Goal: Task Accomplishment & Management: Manage account settings

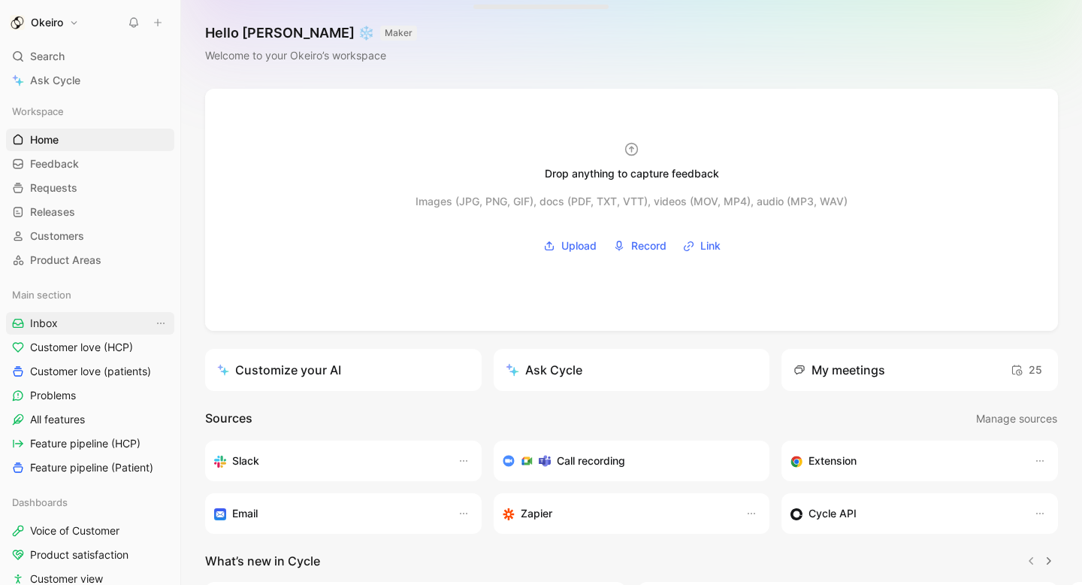
click at [80, 325] on link "Inbox" at bounding box center [90, 323] width 168 height 23
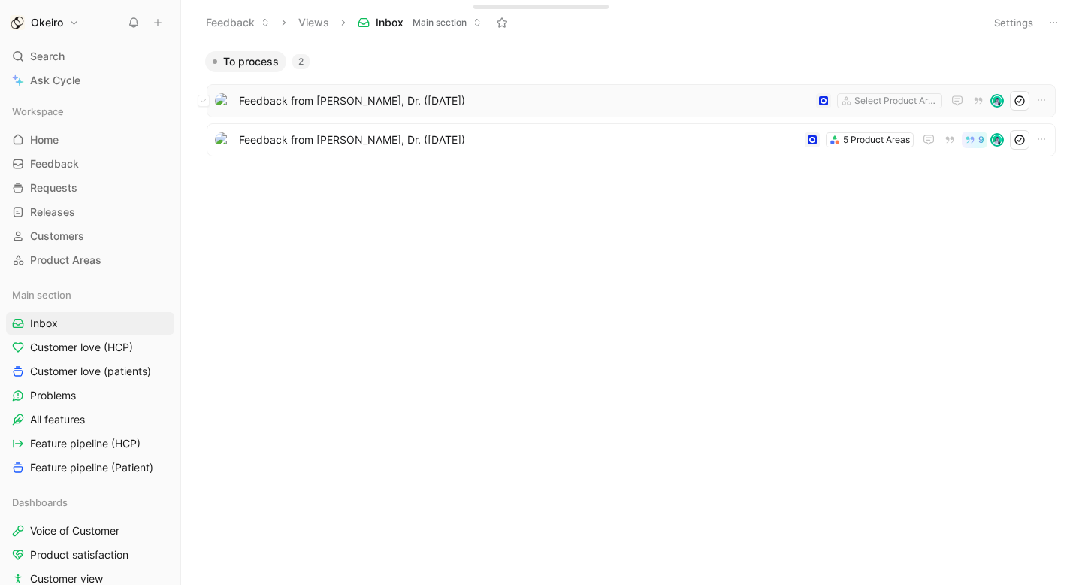
click at [1000, 103] on img at bounding box center [997, 100] width 11 height 11
click at [1023, 104] on icon at bounding box center [1020, 101] width 12 height 12
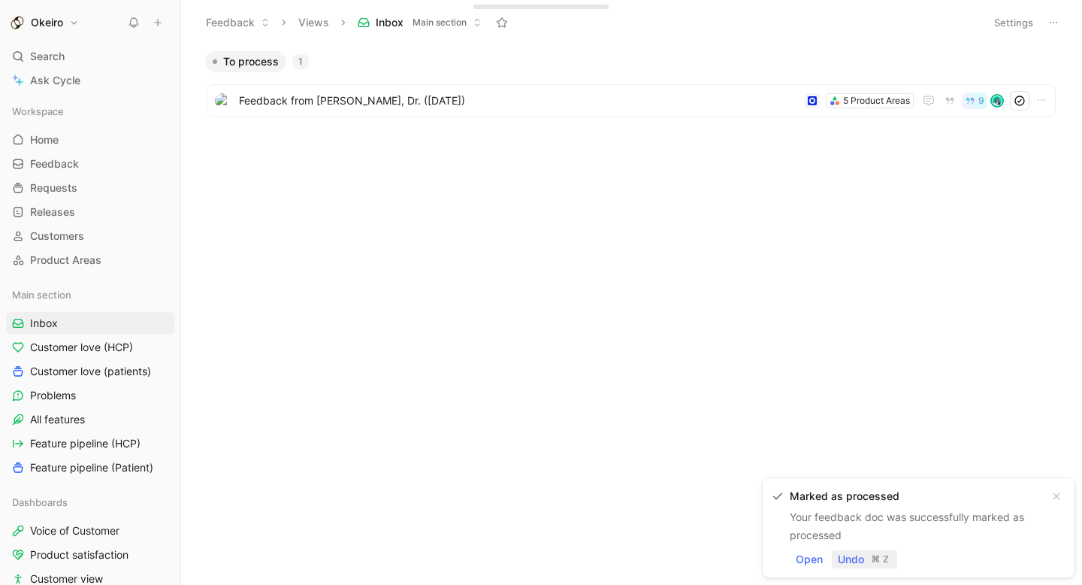
click at [859, 564] on span "Undo" at bounding box center [851, 559] width 26 height 18
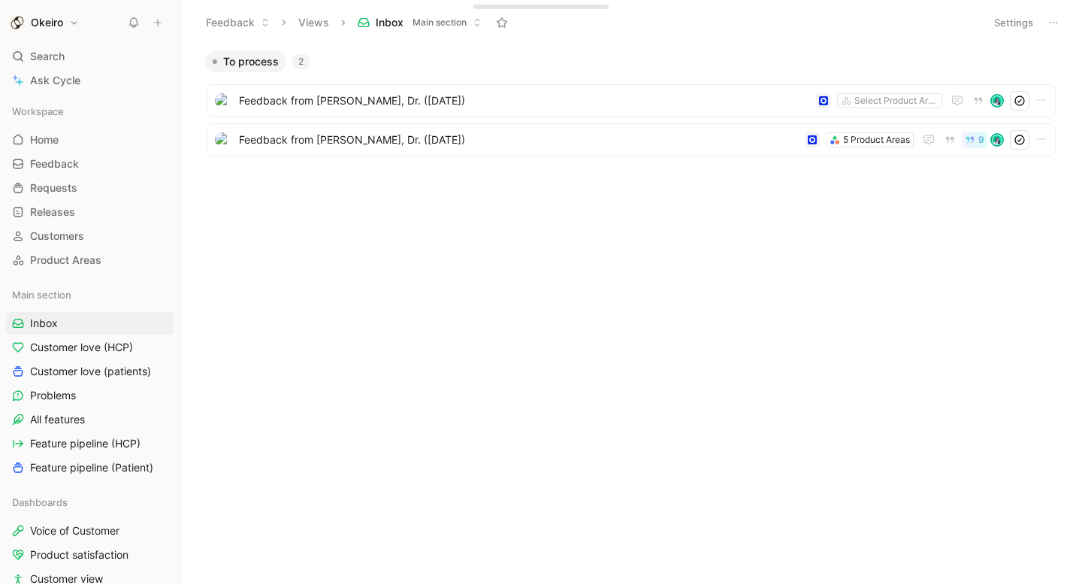
click at [853, 228] on body "Okeiro Search ⌘ K Ask Cycle Workspace Home G then H Feedback G then F Requests …" at bounding box center [541, 292] width 1082 height 585
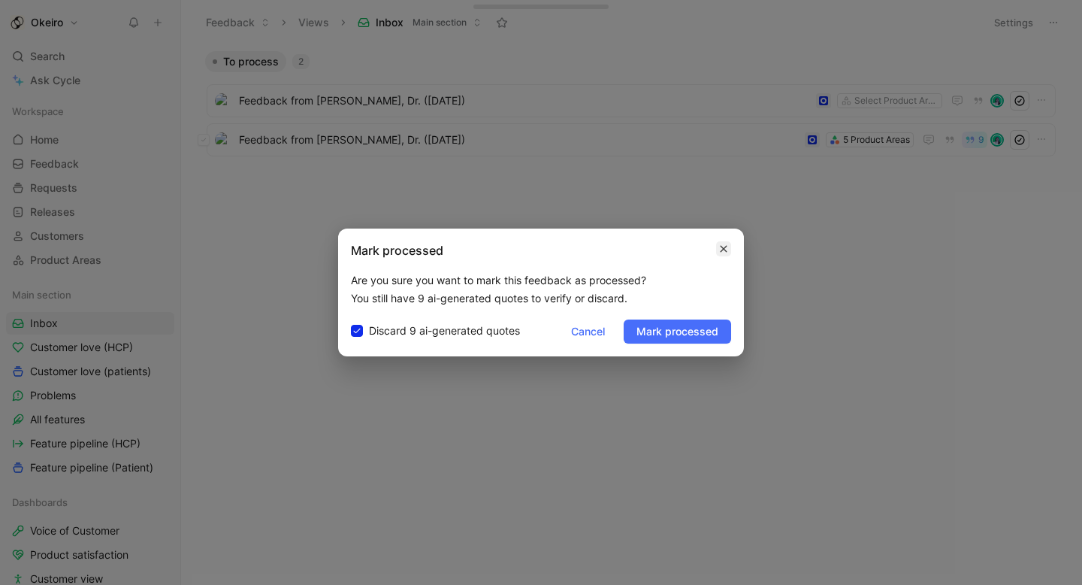
click at [727, 248] on icon "button" at bounding box center [723, 249] width 9 height 12
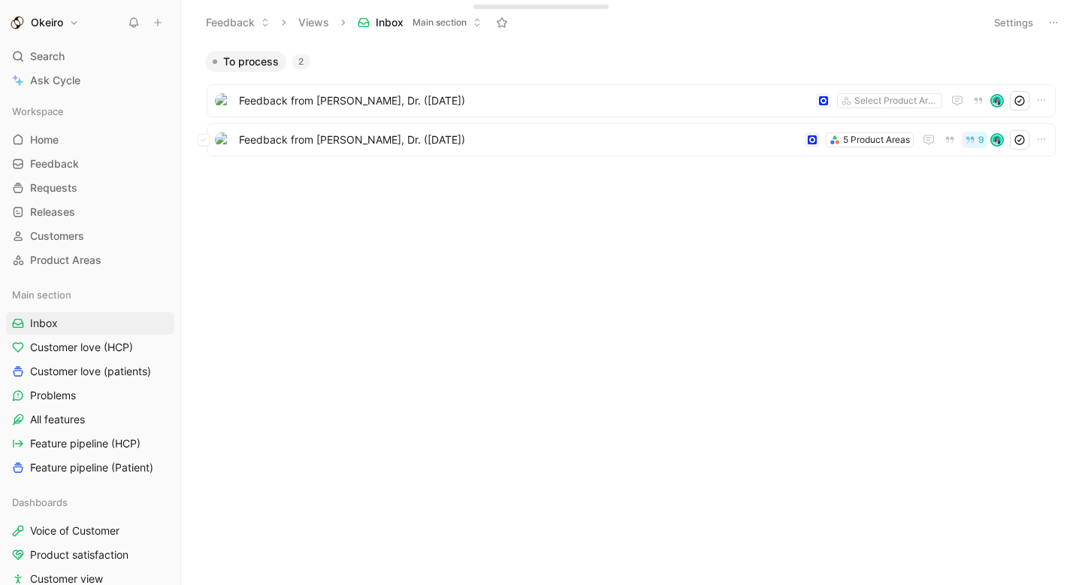
click at [747, 224] on body "Okeiro Search ⌘ K Ask Cycle Workspace Home G then H Feedback G then F Requests …" at bounding box center [541, 292] width 1082 height 585
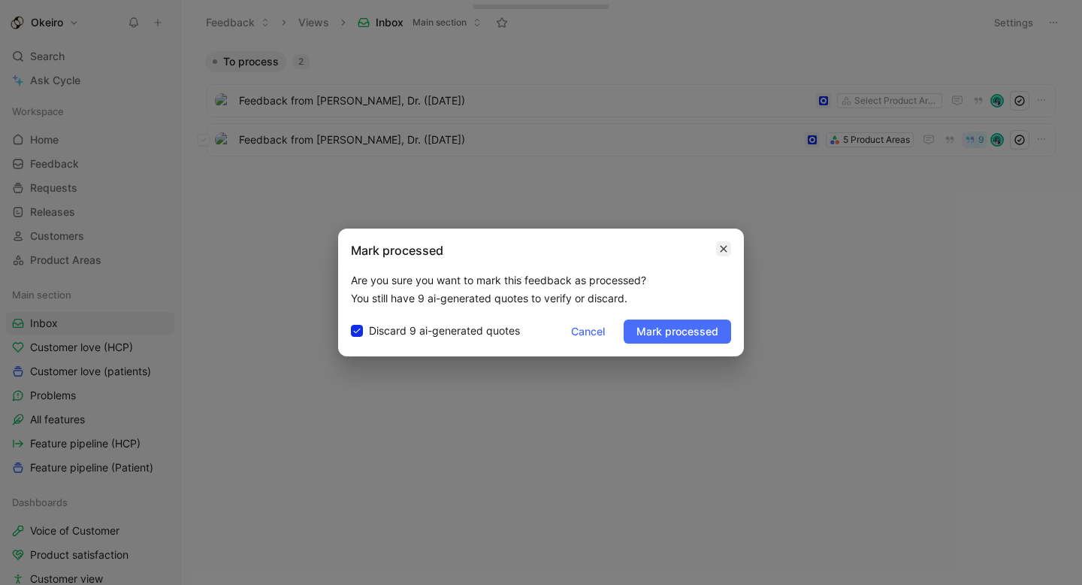
click at [727, 250] on icon "button" at bounding box center [723, 249] width 9 height 12
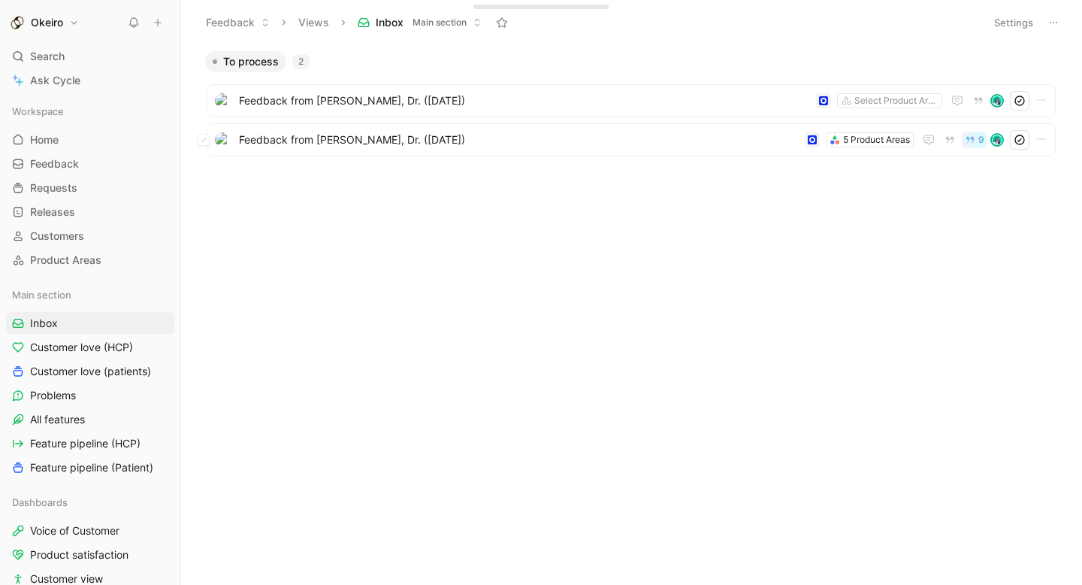
click at [782, 185] on div "To process 2 Feedback from [PERSON_NAME], Dr. ([DATE]) Select Product Areas Fee…" at bounding box center [629, 143] width 881 height 186
click at [86, 212] on link "Releases G then L" at bounding box center [90, 212] width 168 height 23
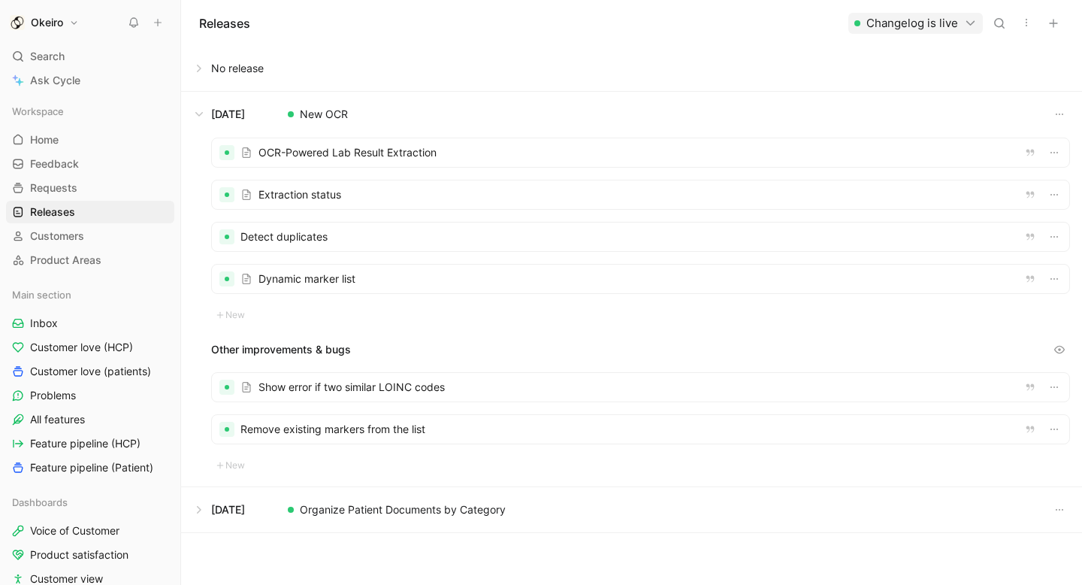
click at [56, 26] on h1 "Okeiro" at bounding box center [47, 23] width 32 height 14
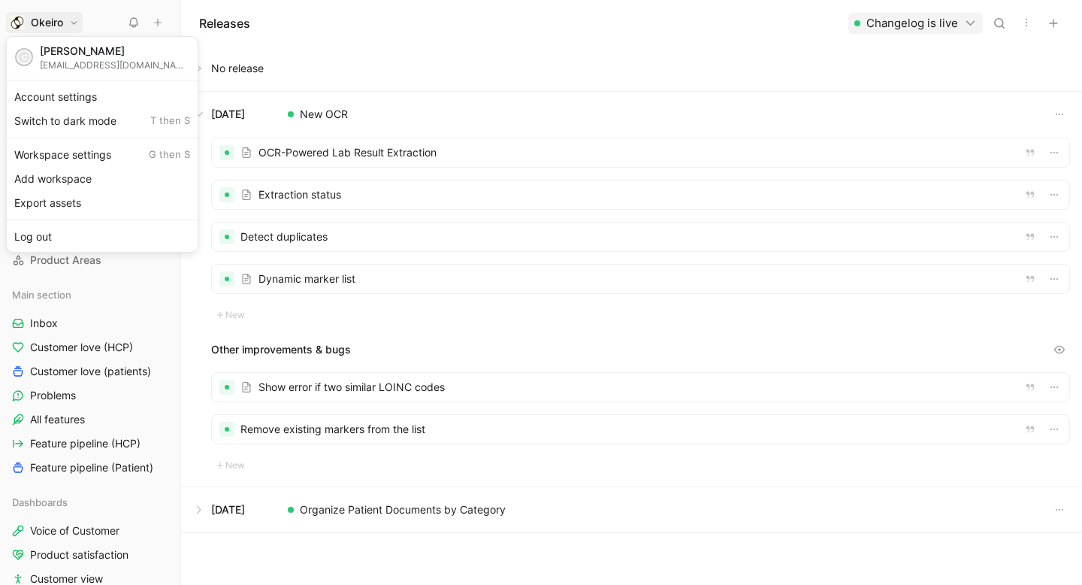
click at [56, 26] on div at bounding box center [541, 292] width 1082 height 585
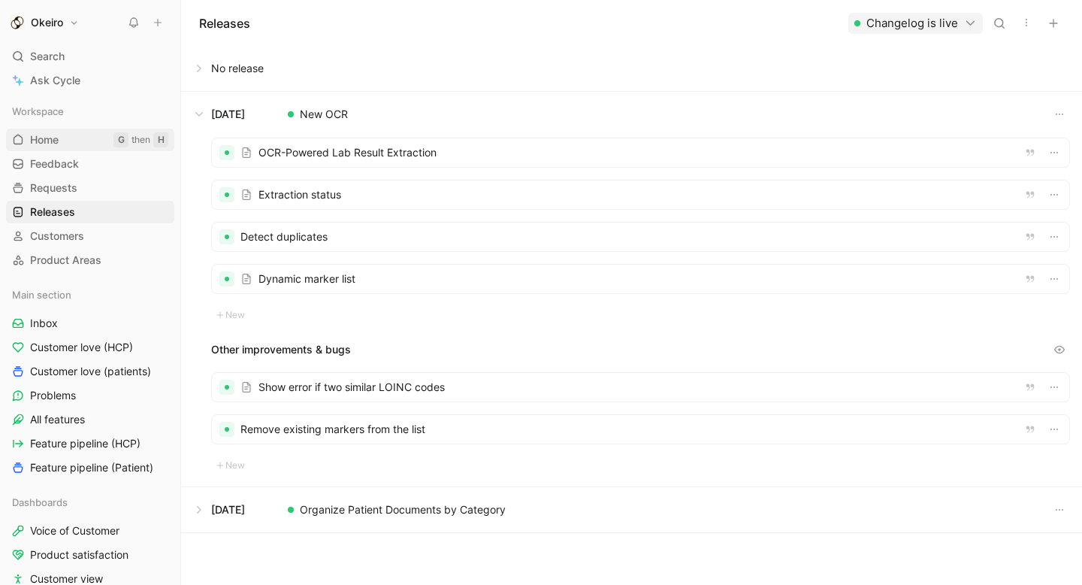
click at [77, 139] on link "Home G then H" at bounding box center [90, 140] width 168 height 23
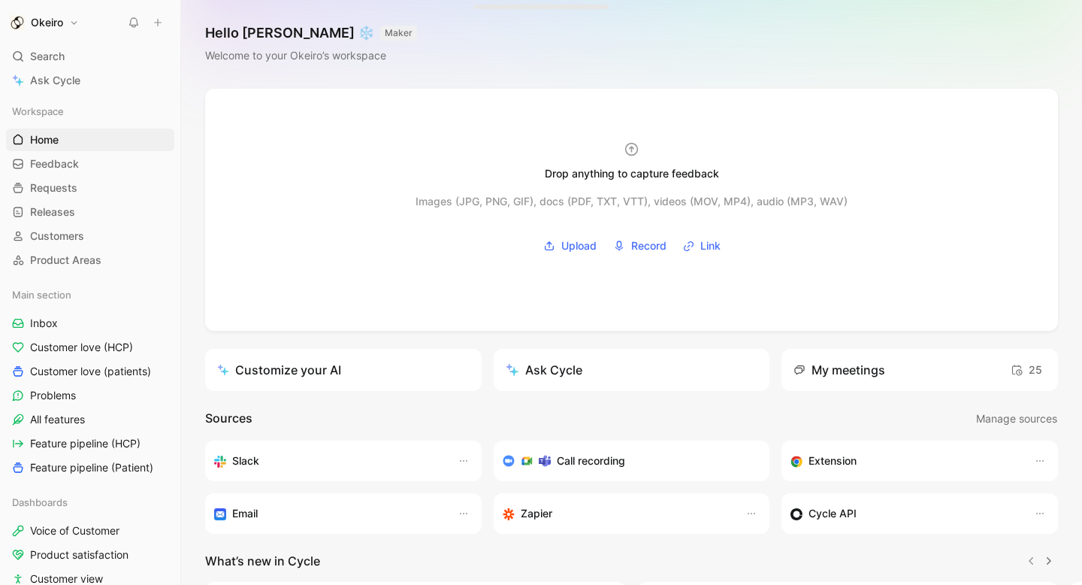
click at [132, 27] on icon at bounding box center [134, 23] width 12 height 12
click at [75, 322] on link "Inbox" at bounding box center [90, 323] width 168 height 23
